Goal: Information Seeking & Learning: Learn about a topic

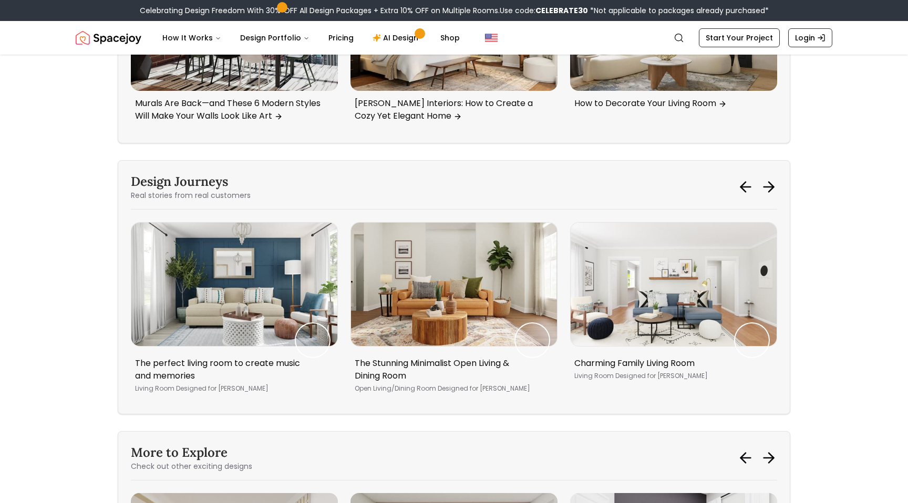
scroll to position [2497, 0]
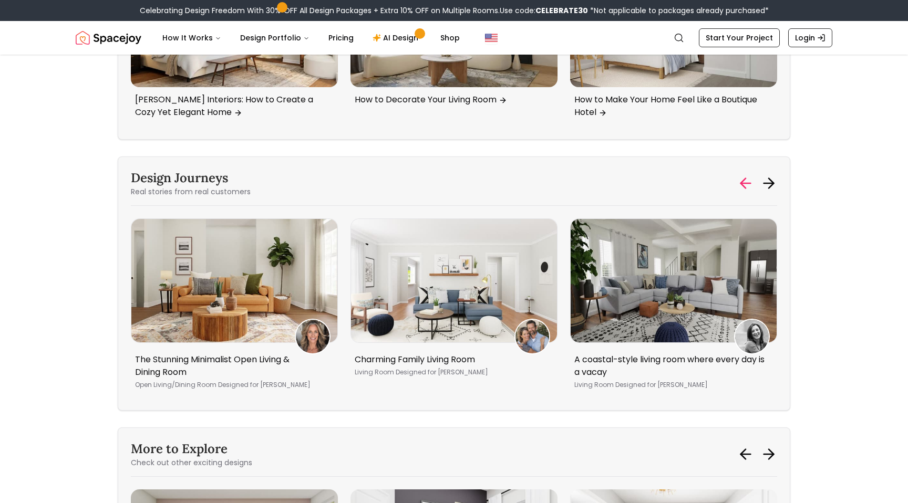
click at [743, 189] on icon at bounding box center [743, 184] width 5 height 10
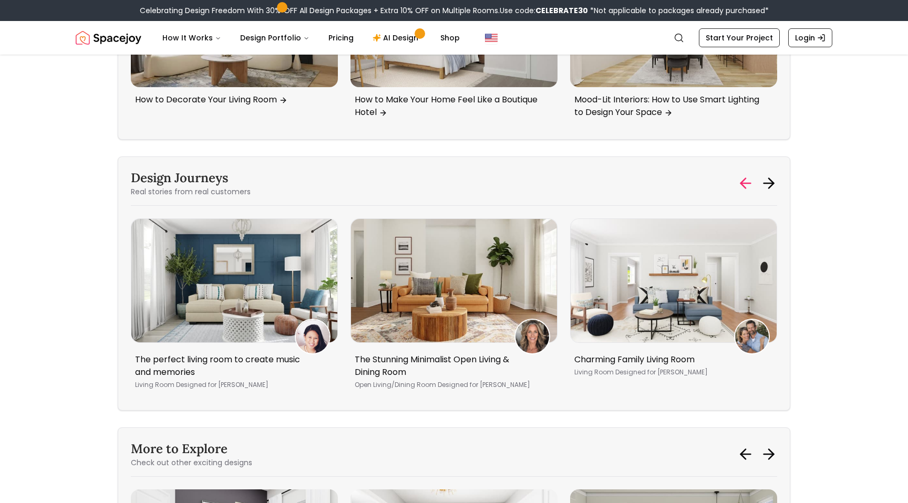
click at [743, 189] on icon at bounding box center [743, 184] width 5 height 10
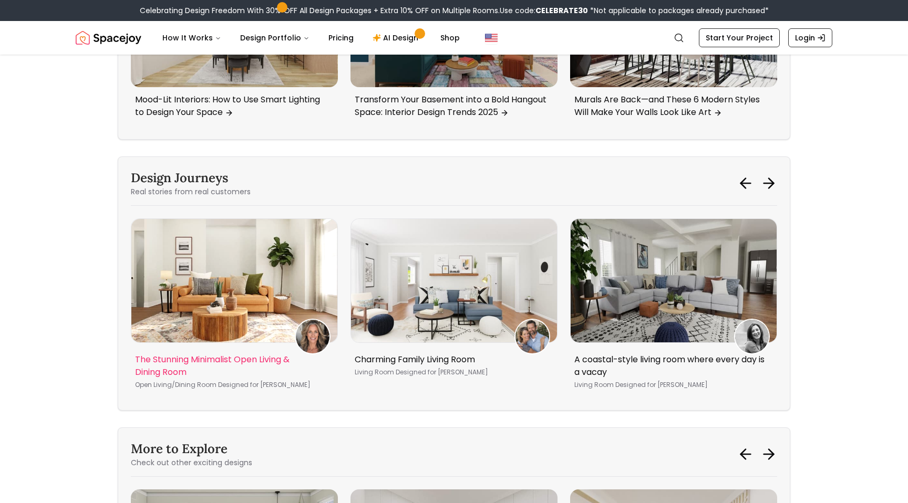
click at [211, 301] on img "3 / 5" at bounding box center [234, 280] width 206 height 123
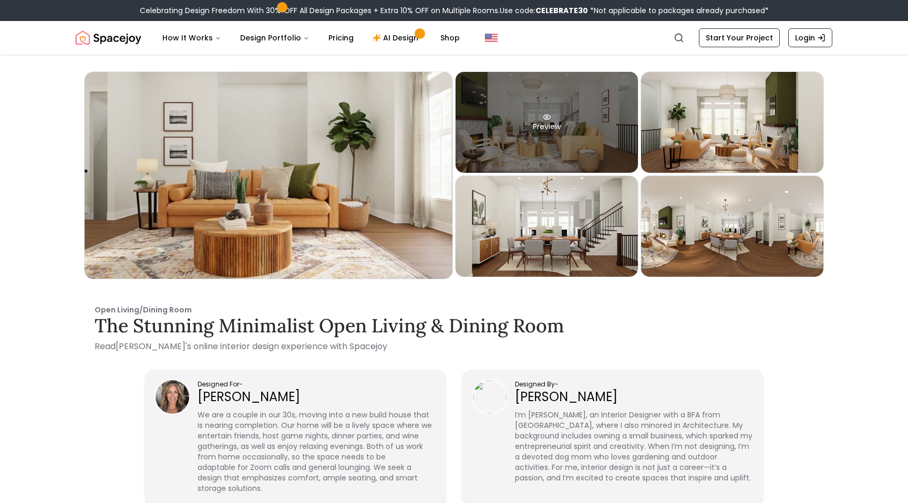
click at [532, 114] on div "Preview" at bounding box center [547, 122] width 182 height 101
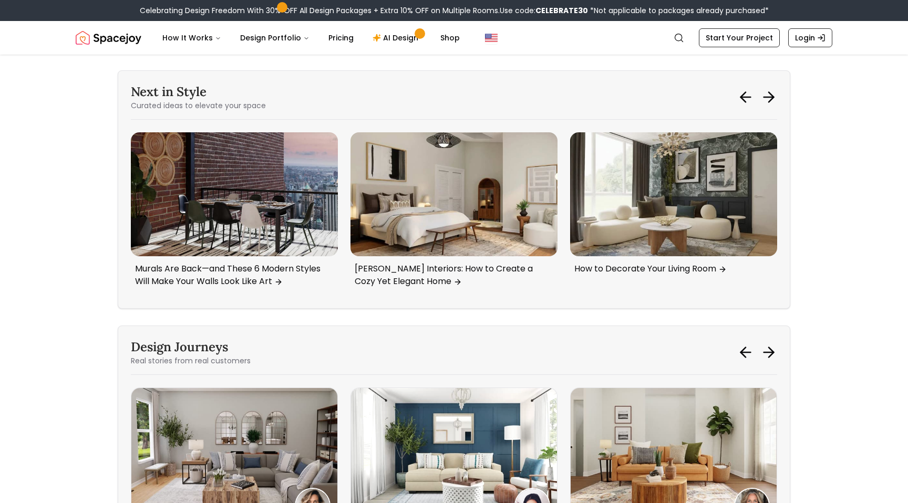
scroll to position [2311, 0]
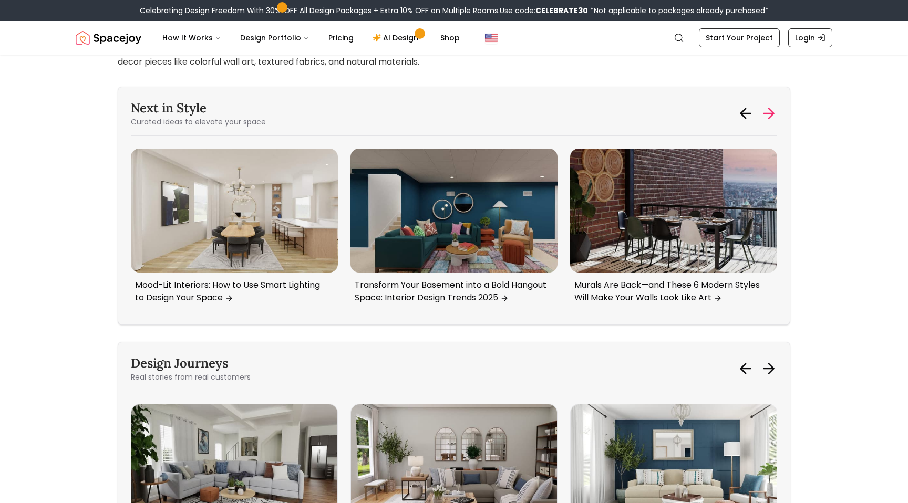
click at [766, 122] on icon at bounding box center [768, 113] width 17 height 17
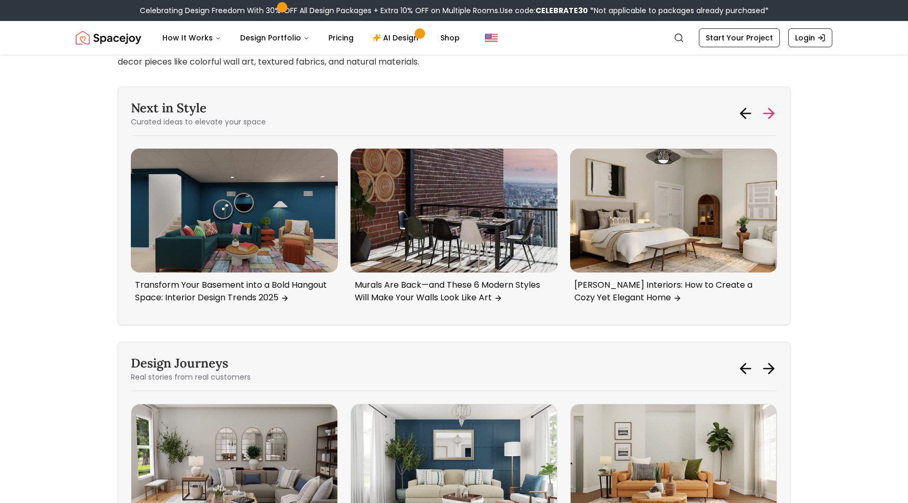
click at [766, 122] on icon at bounding box center [768, 113] width 17 height 17
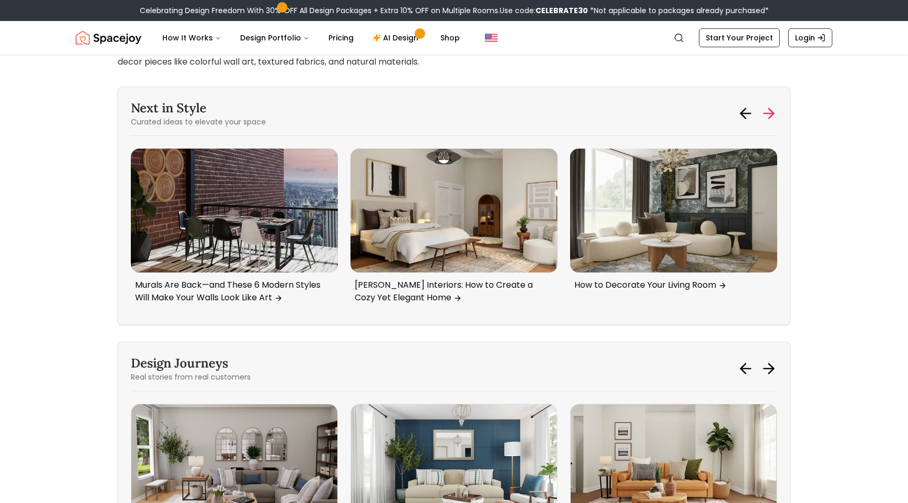
click at [766, 122] on icon at bounding box center [768, 113] width 17 height 17
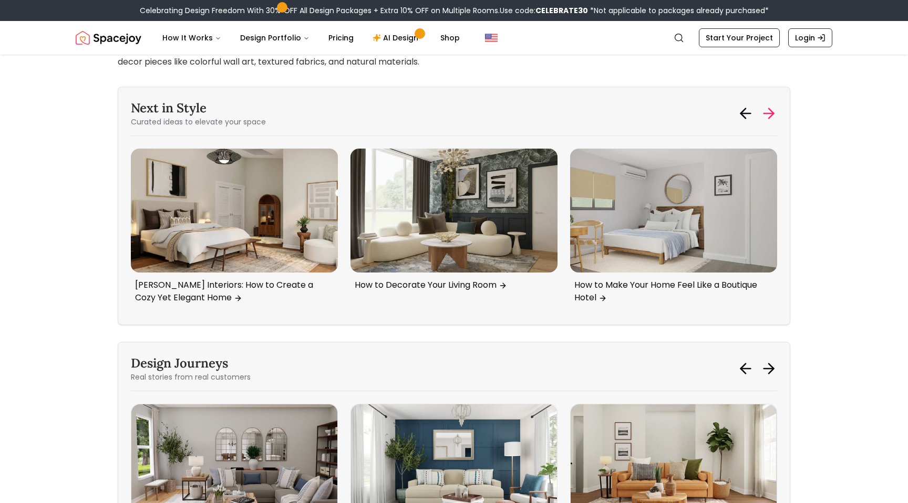
click at [766, 122] on icon at bounding box center [768, 113] width 17 height 17
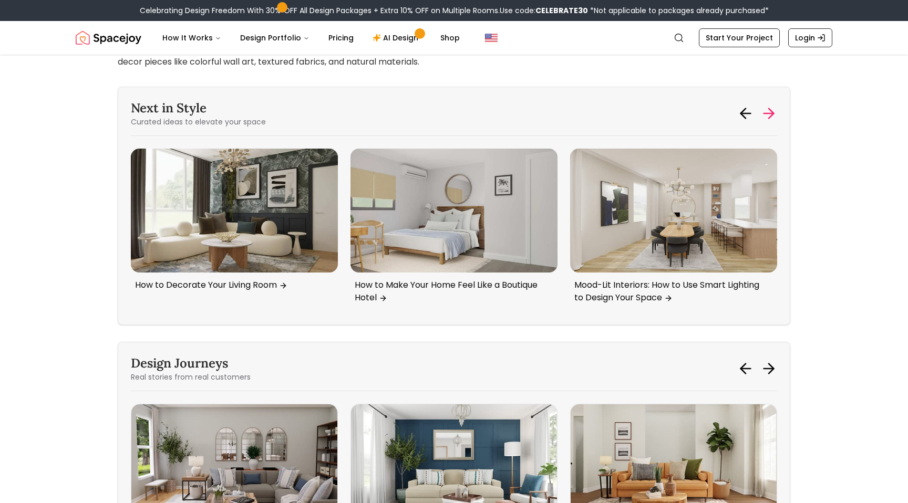
click at [766, 122] on icon at bounding box center [768, 113] width 17 height 17
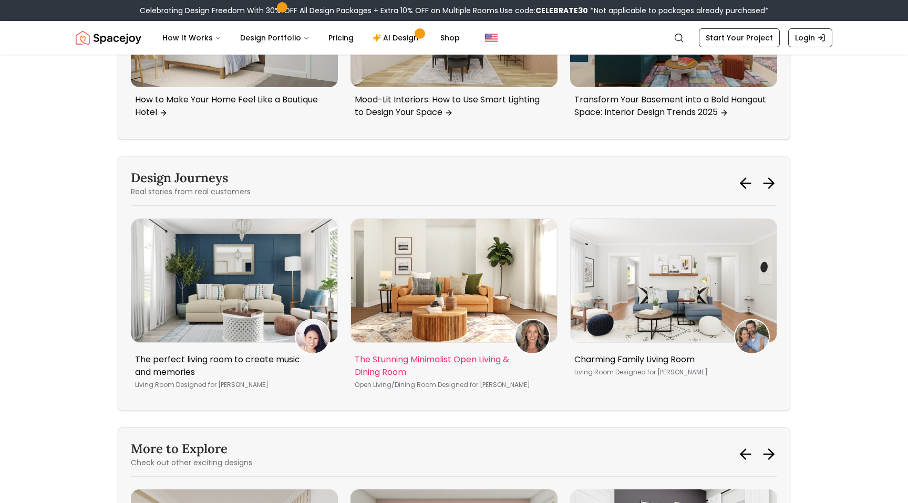
scroll to position [2504, 0]
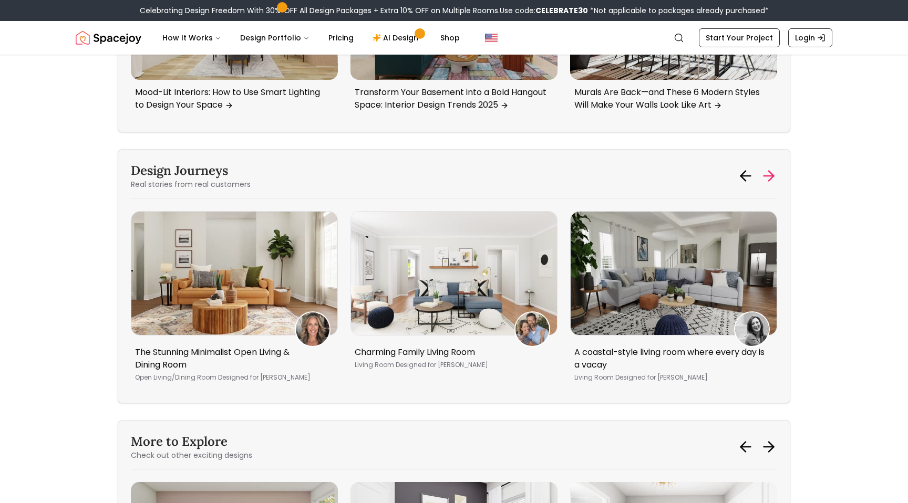
click at [769, 184] on icon at bounding box center [768, 176] width 17 height 17
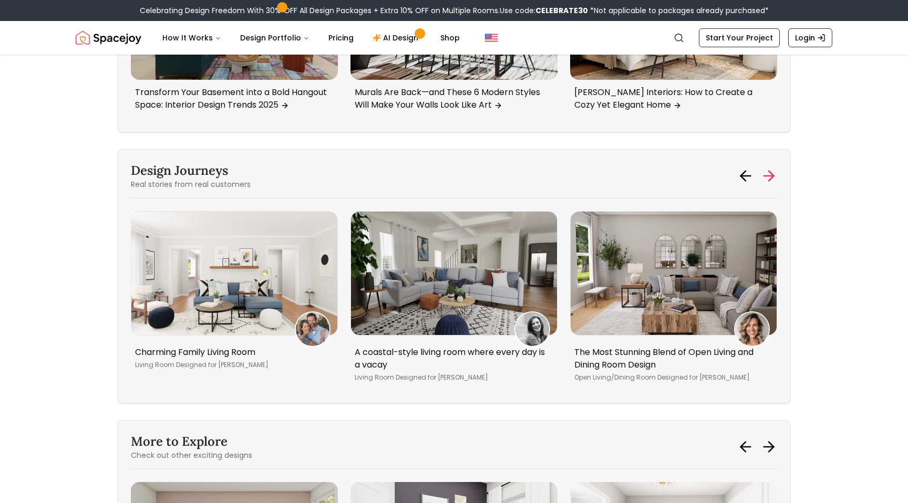
click at [769, 184] on icon at bounding box center [768, 176] width 17 height 17
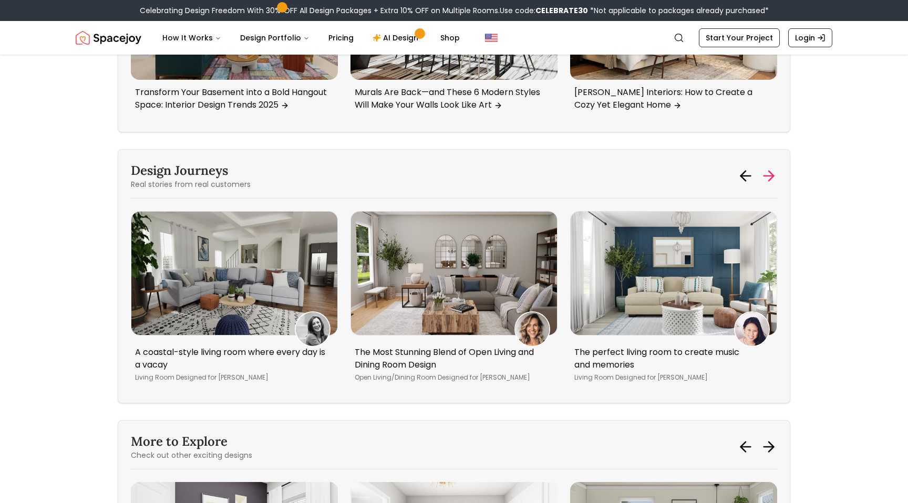
click at [769, 184] on icon at bounding box center [768, 176] width 17 height 17
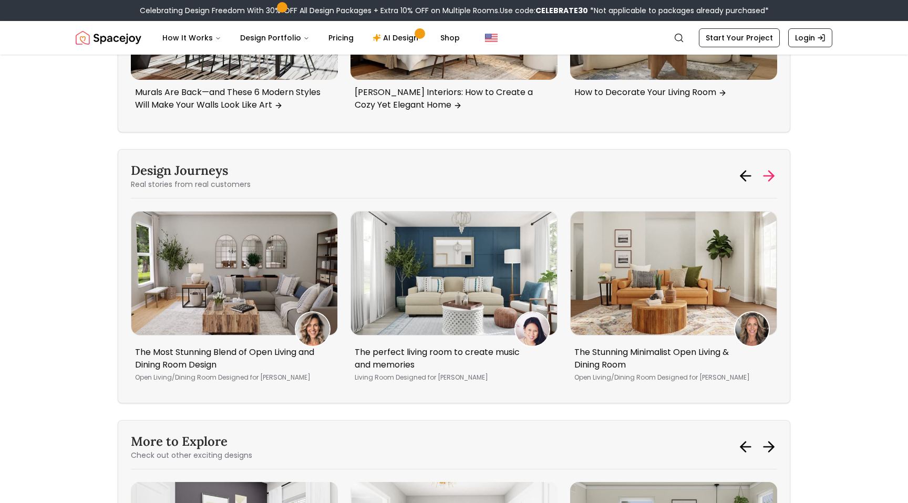
click at [769, 184] on icon at bounding box center [768, 176] width 17 height 17
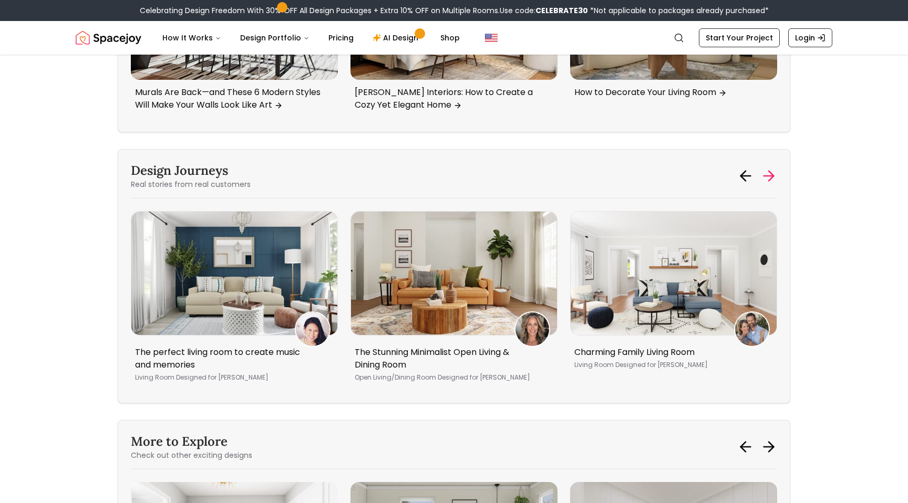
click at [769, 184] on icon at bounding box center [768, 176] width 17 height 17
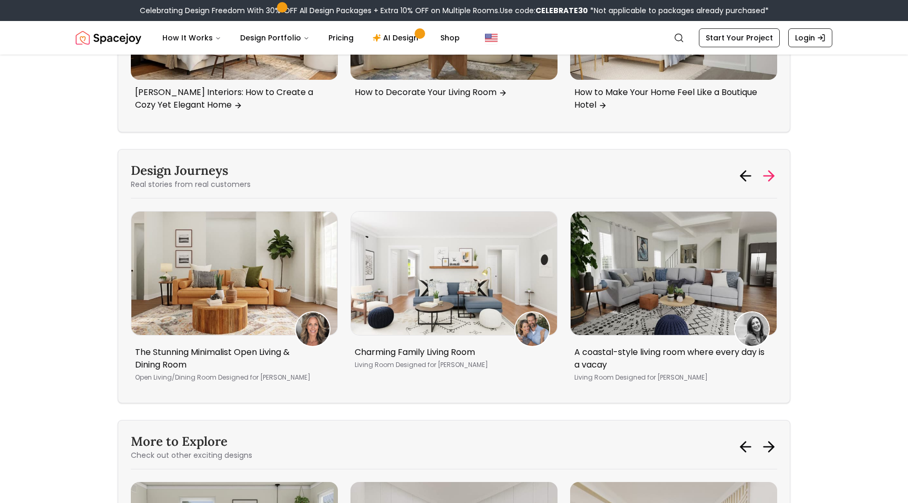
click at [769, 184] on icon at bounding box center [768, 176] width 17 height 17
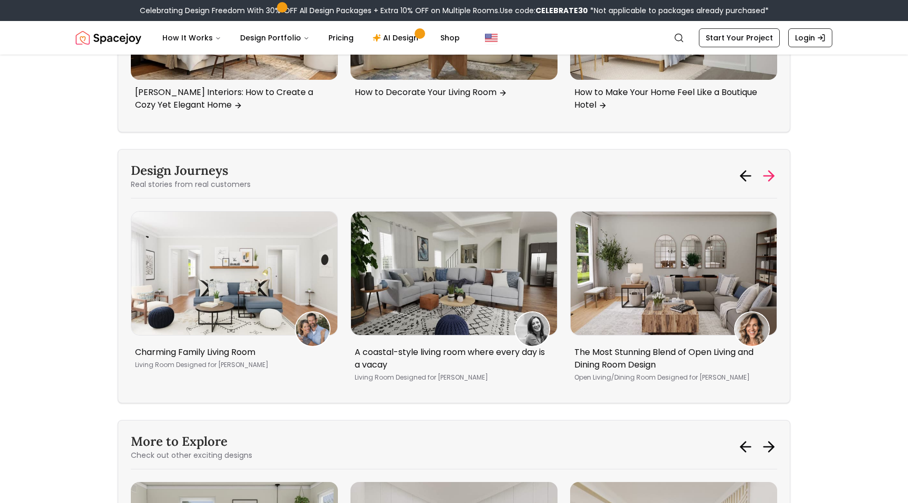
click at [769, 184] on icon at bounding box center [768, 176] width 17 height 17
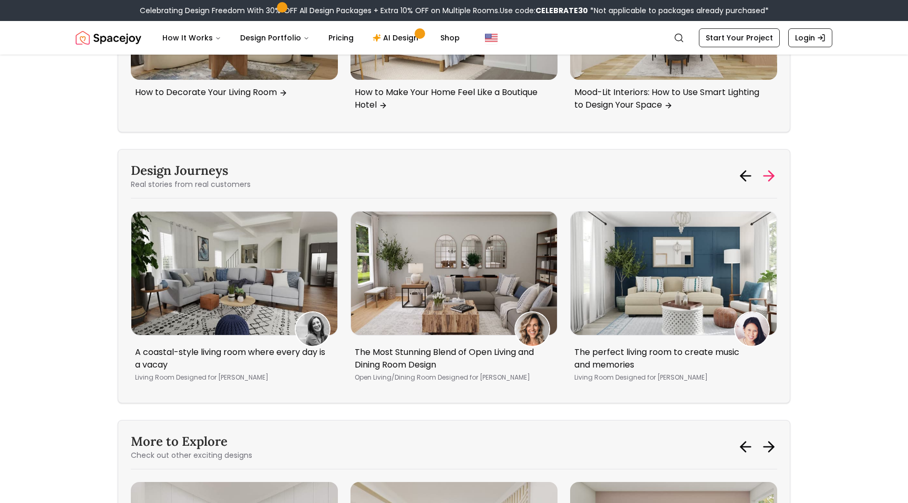
click at [769, 184] on icon at bounding box center [768, 176] width 17 height 17
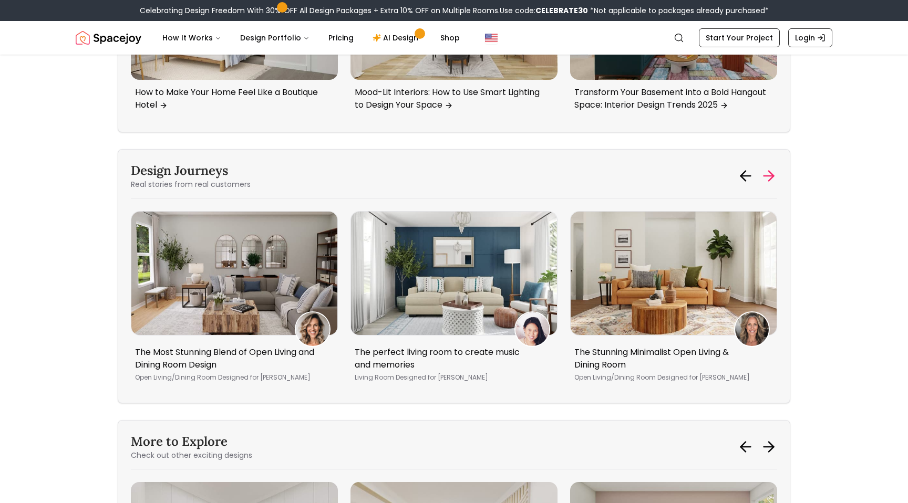
click at [769, 184] on icon at bounding box center [768, 176] width 17 height 17
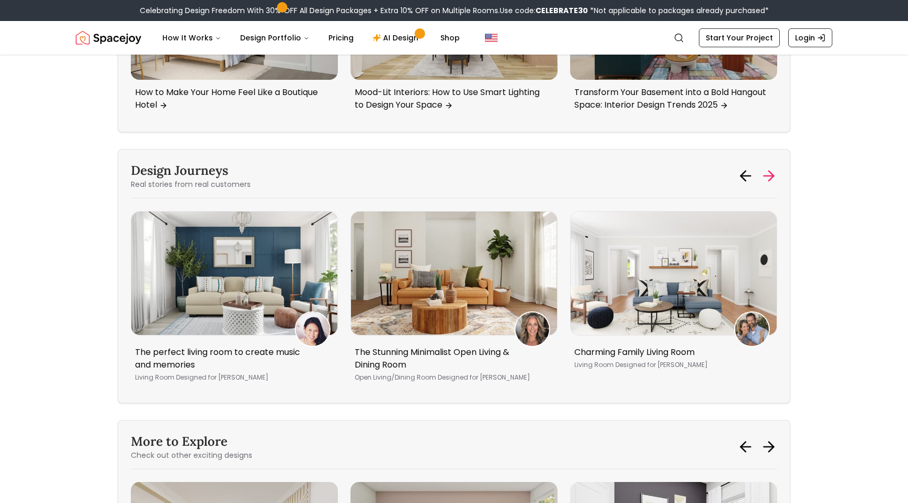
click at [769, 184] on icon at bounding box center [768, 176] width 17 height 17
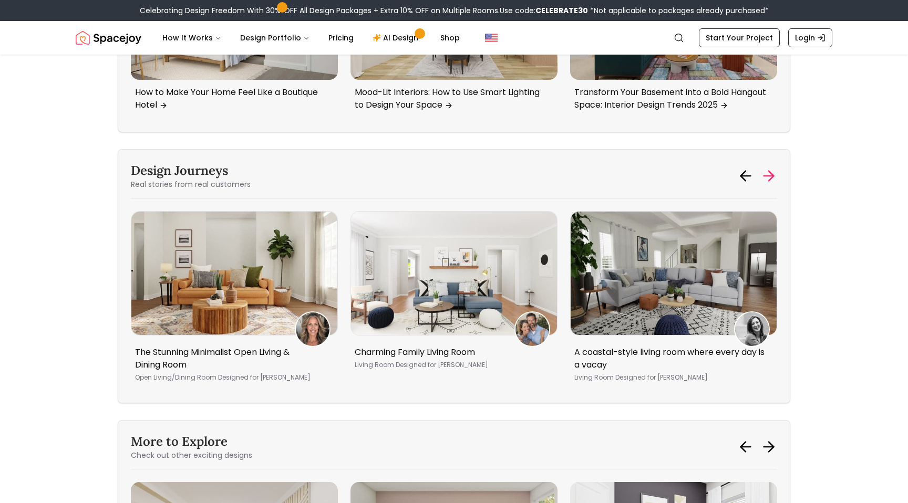
click at [769, 184] on icon at bounding box center [768, 176] width 17 height 17
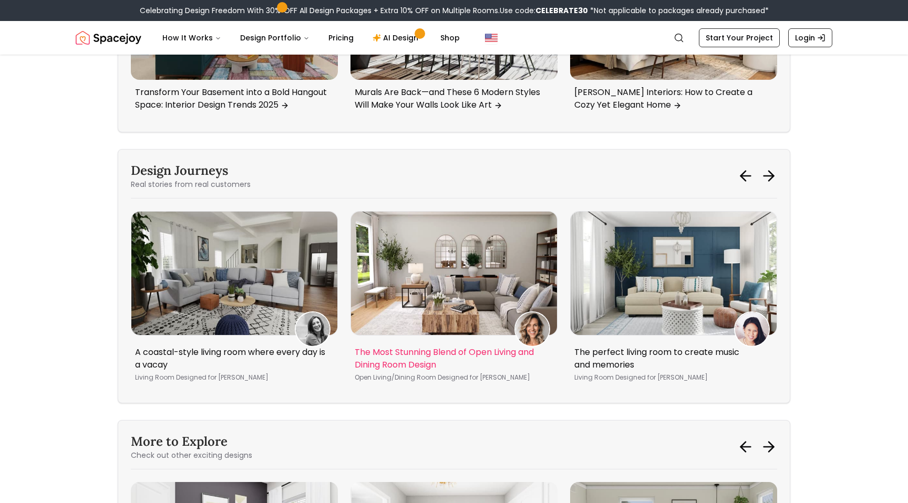
click at [394, 371] on p "The Most Stunning Blend of Open Living and Dining Room Design" at bounding box center [452, 358] width 194 height 25
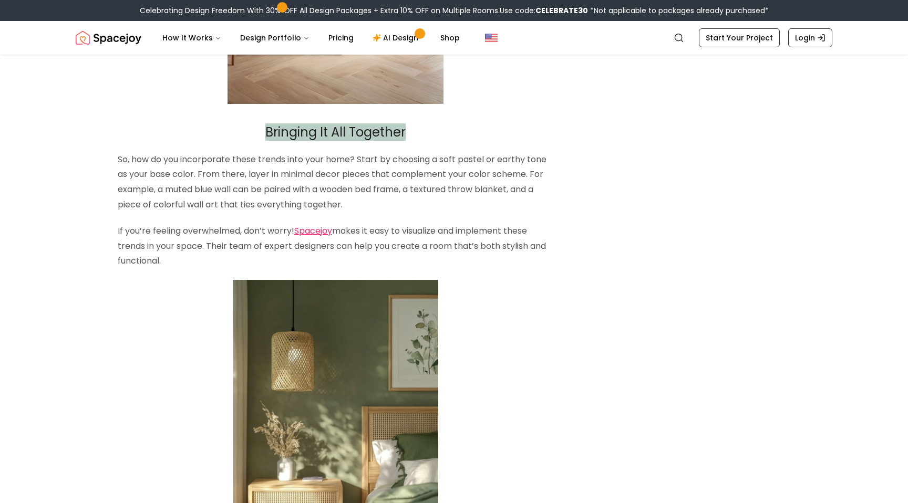
scroll to position [1513, 0]
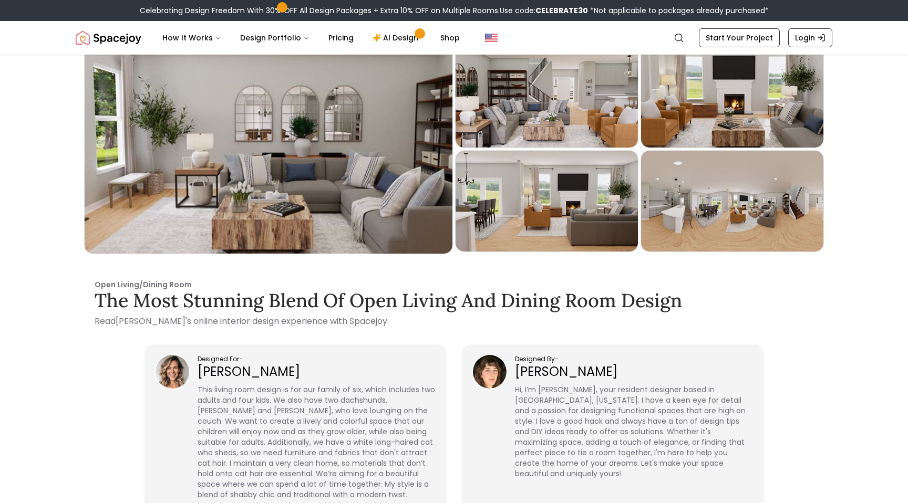
drag, startPoint x: 517, startPoint y: 370, endPoint x: 637, endPoint y: 377, distance: 120.0
click at [637, 377] on p "Lauren Kokenes" at bounding box center [633, 372] width 237 height 17
copy p "Lauren Kokenes"
